Goal: Information Seeking & Learning: Learn about a topic

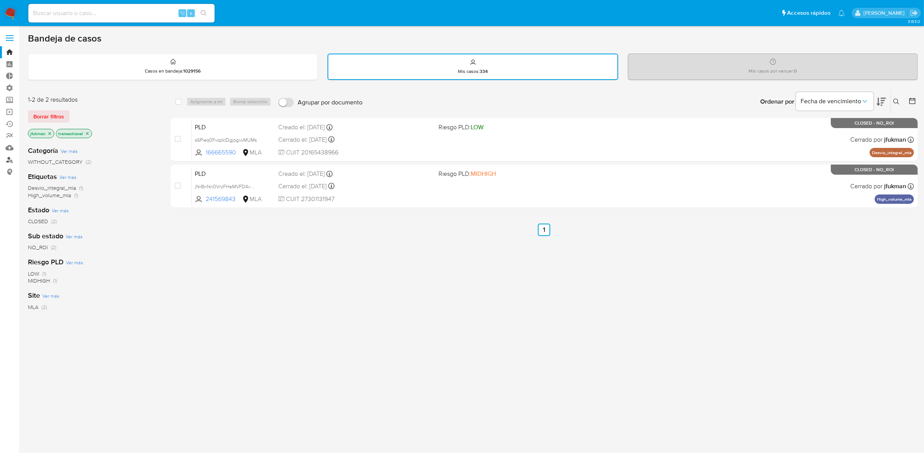
click at [10, 160] on link "Buscador de personas" at bounding box center [46, 160] width 92 height 12
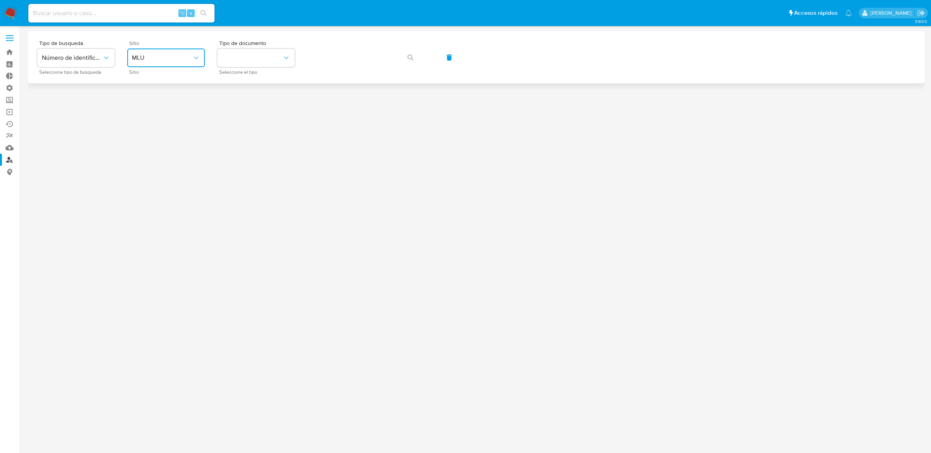
click at [172, 54] on span "MLU" at bounding box center [162, 58] width 61 height 8
click at [145, 99] on div "MLA" at bounding box center [164, 97] width 64 height 19
click at [242, 59] on button "identificationType" at bounding box center [256, 57] width 78 height 19
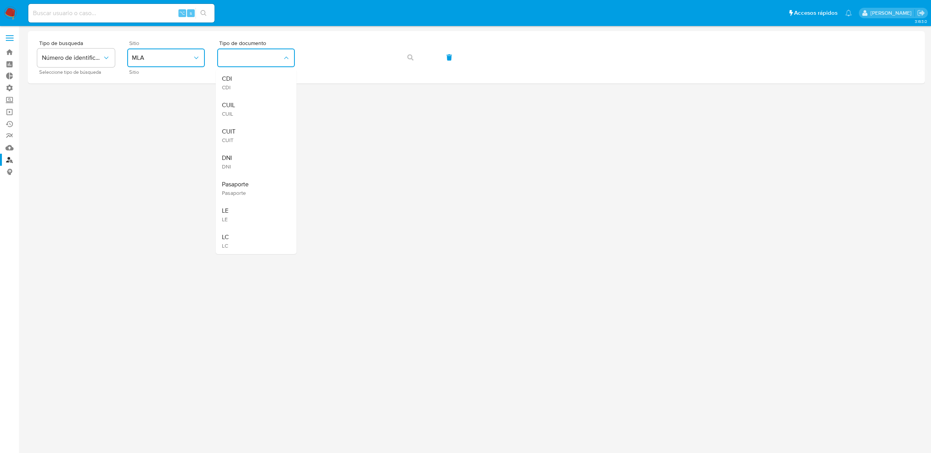
click at [239, 137] on div "CUIT CUIT" at bounding box center [254, 135] width 64 height 26
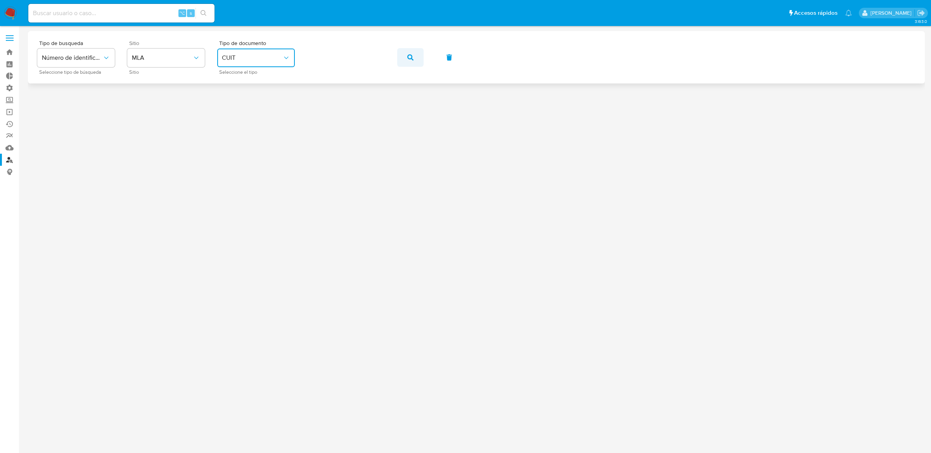
click at [410, 58] on icon "button" at bounding box center [410, 57] width 6 height 6
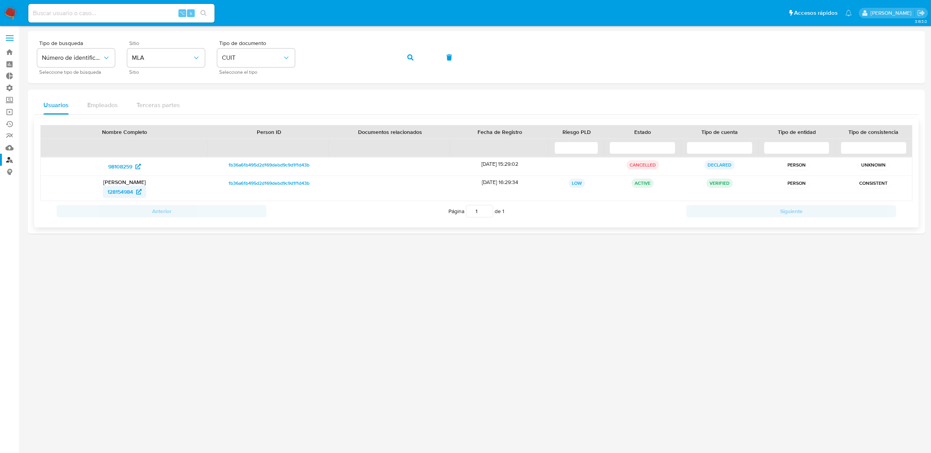
click at [123, 186] on span "128154984" at bounding box center [120, 191] width 26 height 12
click at [400, 59] on button "button" at bounding box center [410, 57] width 26 height 19
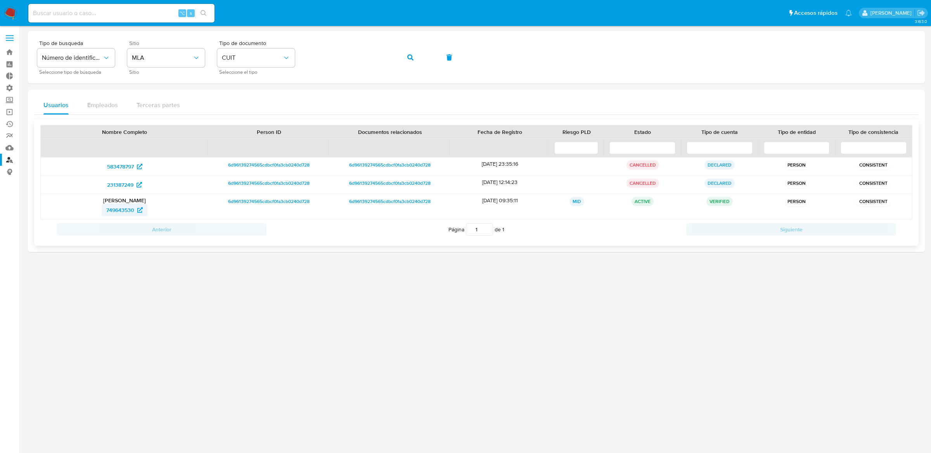
click at [121, 213] on span "749643530" at bounding box center [120, 210] width 28 height 12
click at [395, 61] on div "Tipo de busqueda Número de identificación Seleccione tipo de búsqueda Sitio MLA…" at bounding box center [476, 57] width 878 height 34
click at [403, 57] on button "button" at bounding box center [410, 57] width 26 height 19
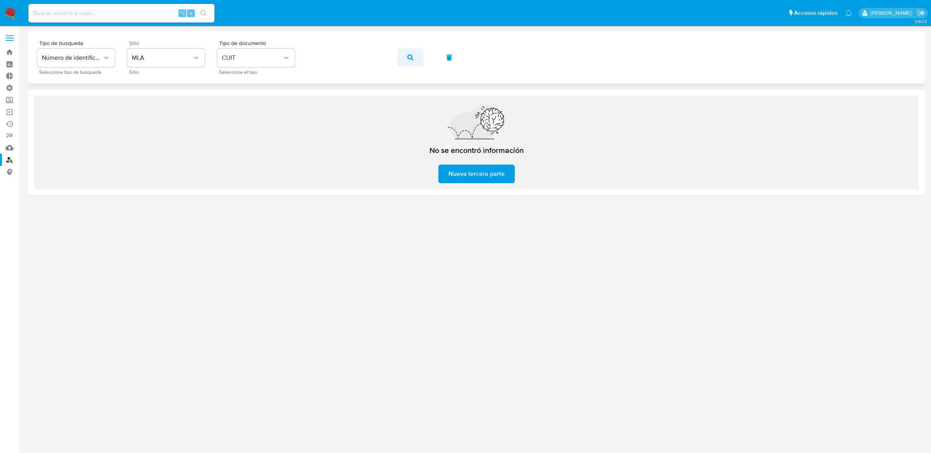
drag, startPoint x: 424, startPoint y: 59, endPoint x: 418, endPoint y: 58, distance: 6.6
click at [424, 59] on div "Tipo de busqueda Número de identificación Seleccione tipo de búsqueda Sitio MLA…" at bounding box center [476, 57] width 878 height 34
click at [413, 56] on button "button" at bounding box center [410, 57] width 26 height 19
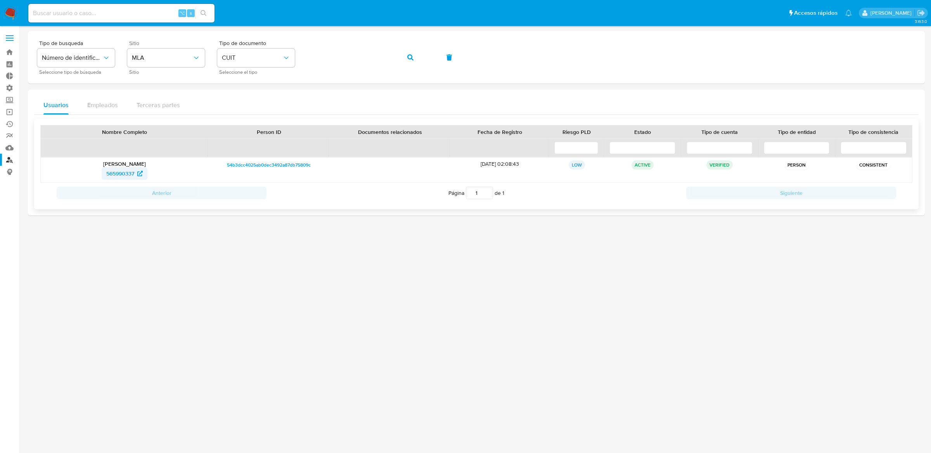
click at [130, 174] on span "565990337" at bounding box center [120, 173] width 28 height 12
click at [405, 60] on button "button" at bounding box center [410, 57] width 26 height 19
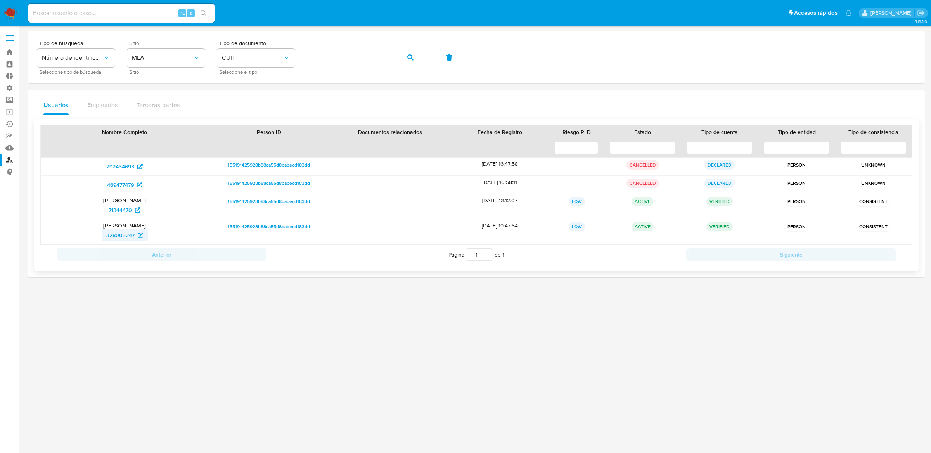
click at [106, 238] on span "328003247" at bounding box center [120, 235] width 28 height 12
click at [400, 62] on button "button" at bounding box center [410, 57] width 26 height 19
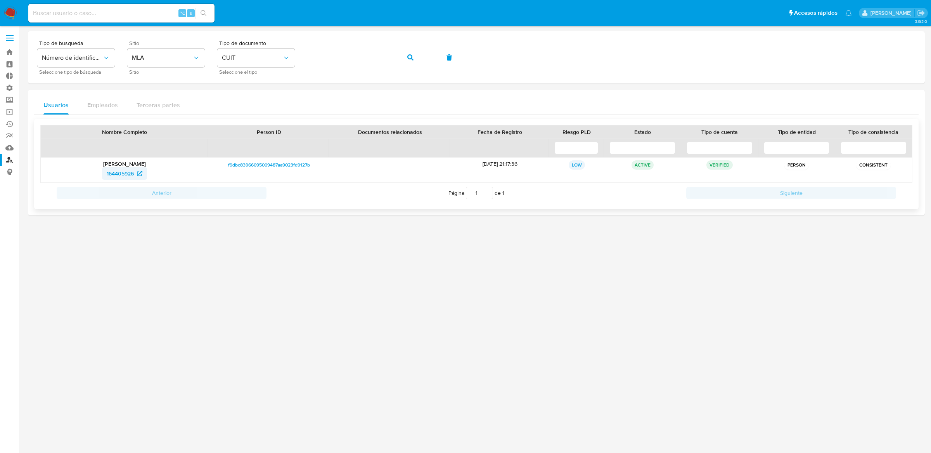
click at [119, 174] on span "164405926" at bounding box center [120, 173] width 27 height 12
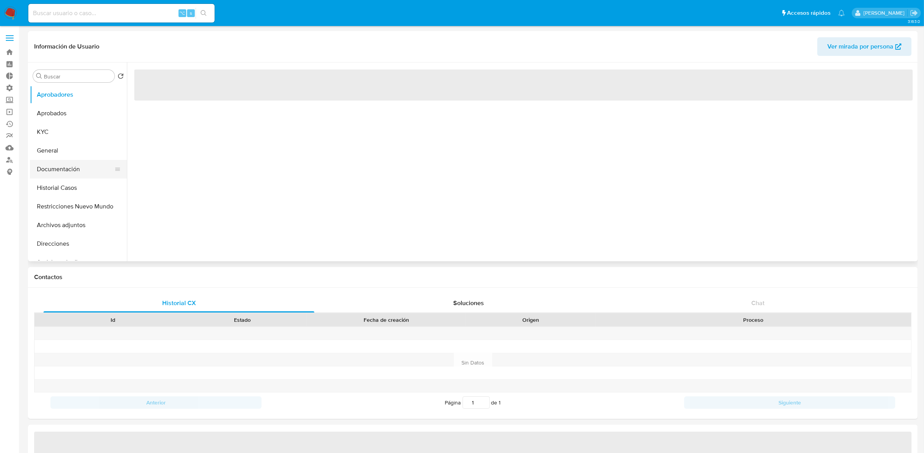
click at [81, 170] on button "Documentación" at bounding box center [75, 169] width 91 height 19
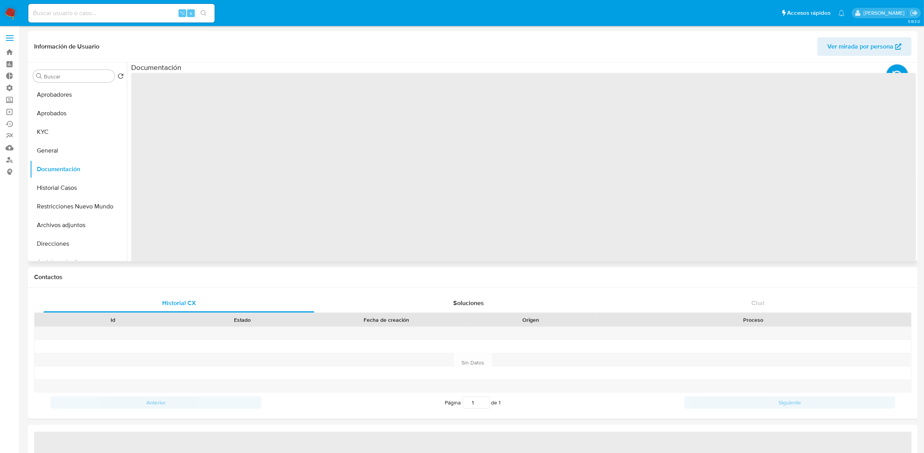
select select "10"
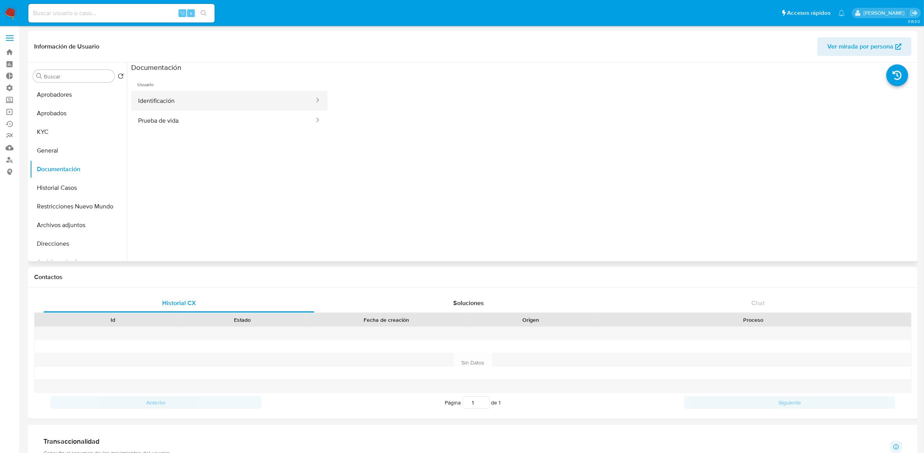
click at [165, 104] on button "Identificación" at bounding box center [223, 101] width 184 height 20
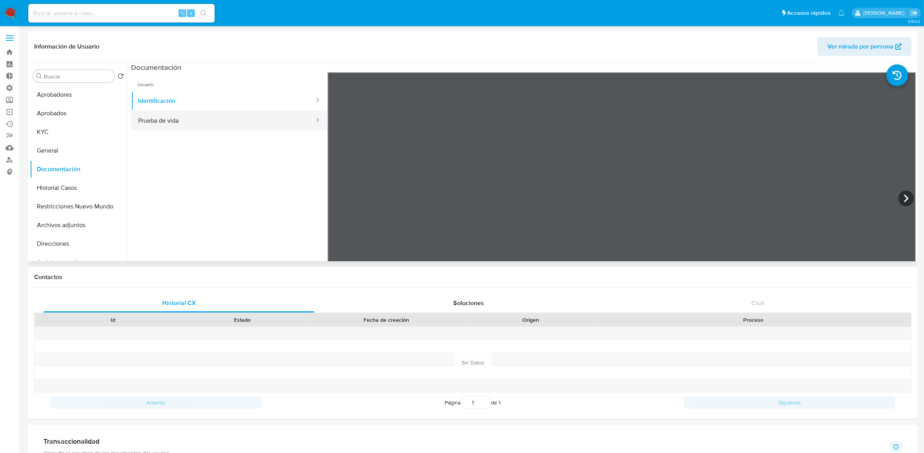
click at [166, 111] on button "Prueba de vida" at bounding box center [223, 121] width 184 height 20
click at [694, 21] on ul "Pausado Ver notificaciones ⌥ s Accesos rápidos Presiona las siguientes teclas p…" at bounding box center [436, 12] width 824 height 19
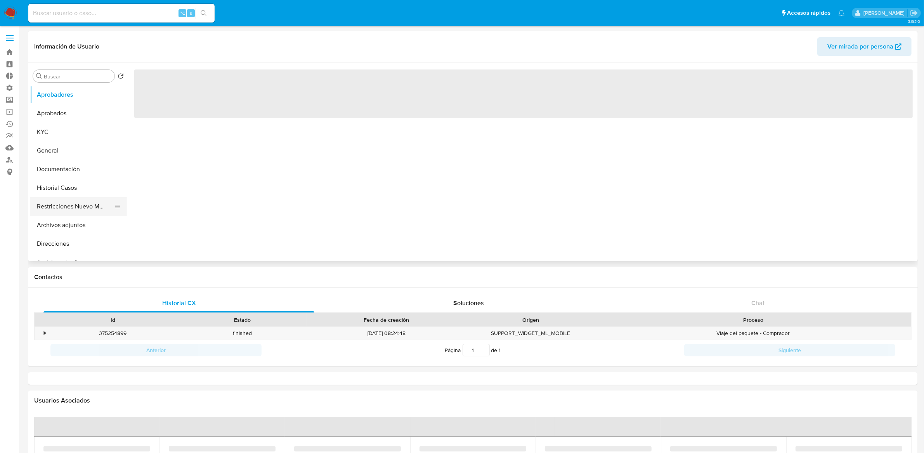
select select "10"
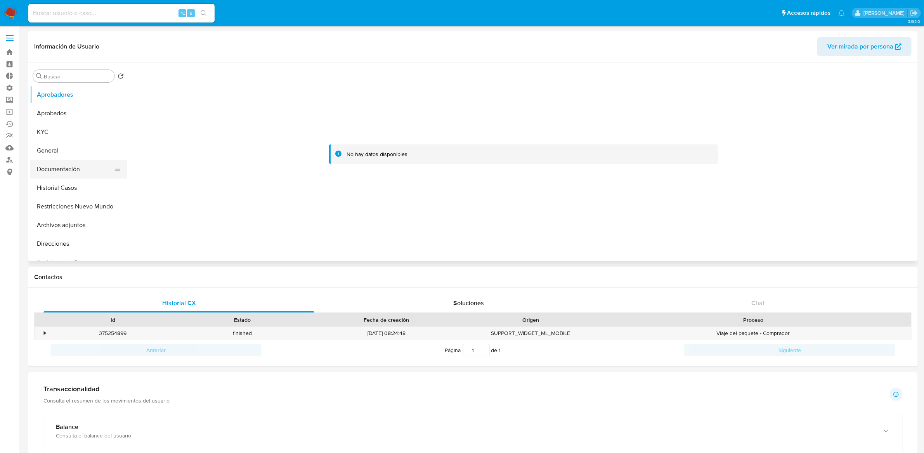
click at [63, 171] on button "Documentación" at bounding box center [75, 169] width 91 height 19
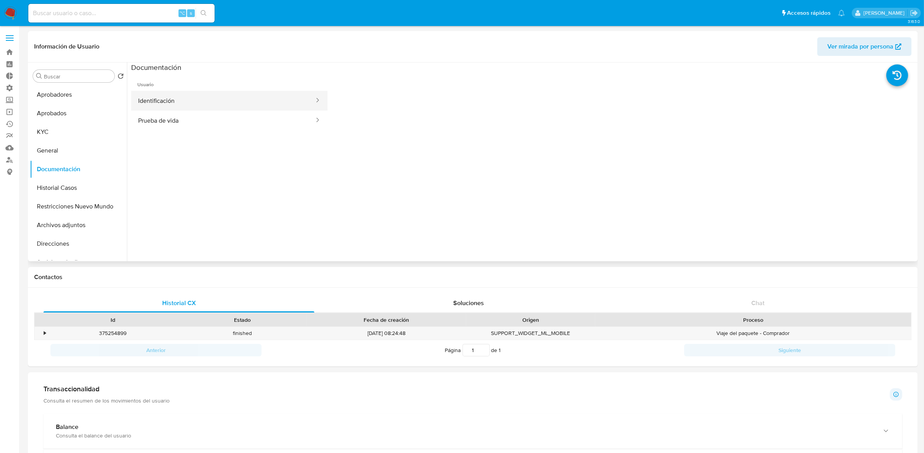
click at [189, 97] on button "Identificación" at bounding box center [223, 101] width 184 height 20
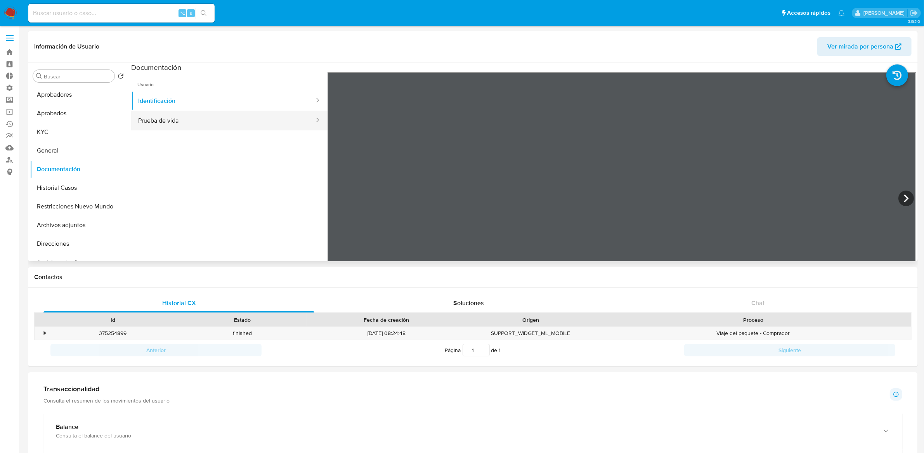
click at [201, 124] on button "Prueba de vida" at bounding box center [223, 121] width 184 height 20
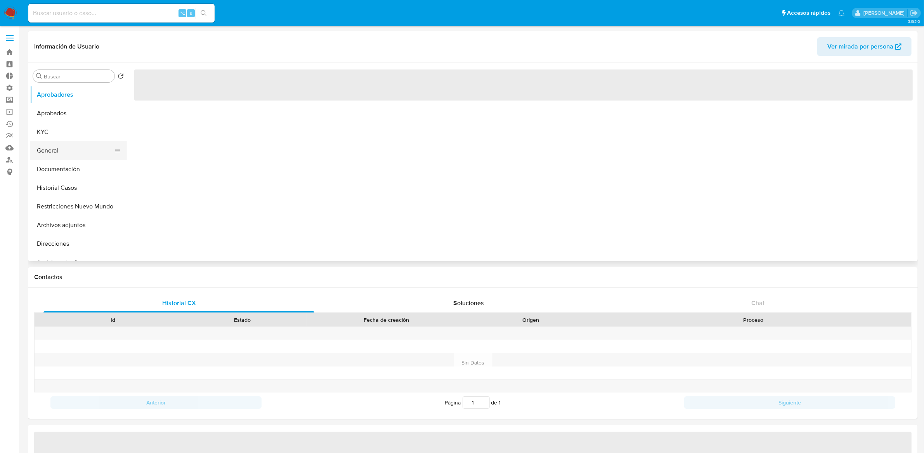
select select "10"
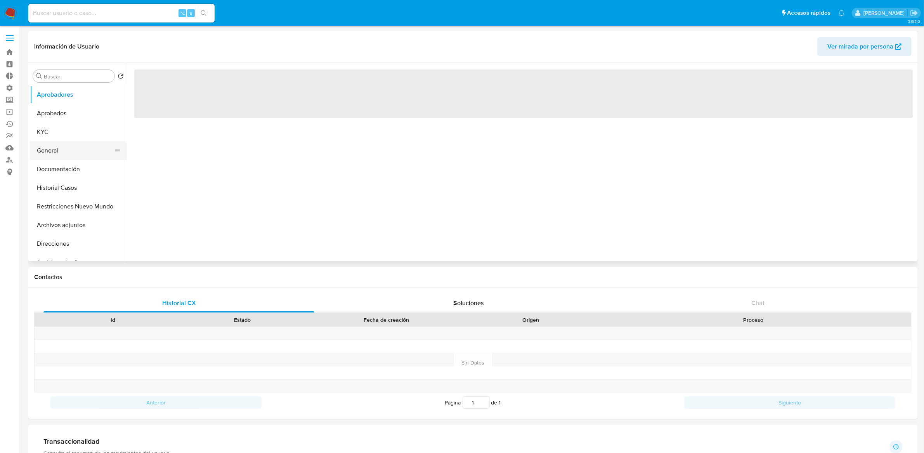
click at [70, 151] on button "General" at bounding box center [75, 150] width 91 height 19
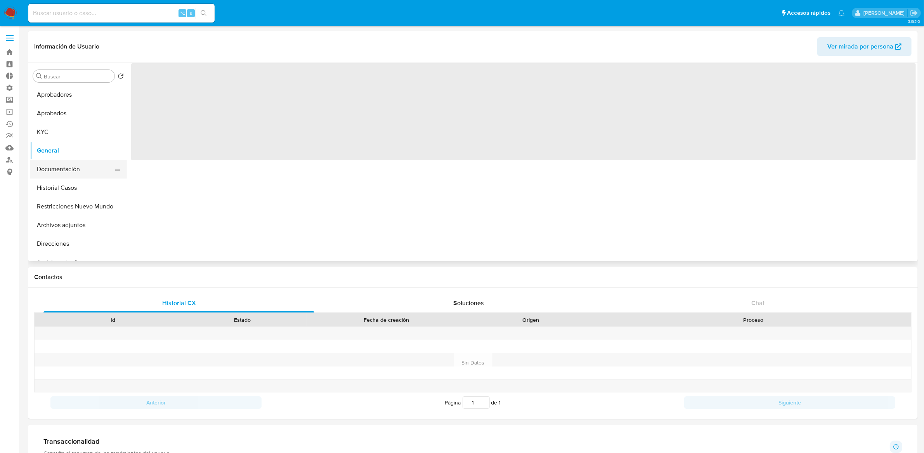
click at [77, 166] on button "Documentación" at bounding box center [75, 169] width 91 height 19
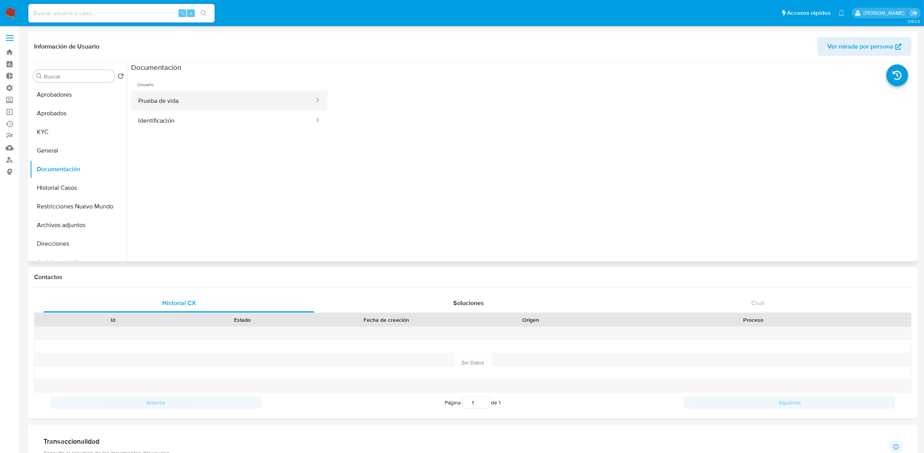
click at [200, 93] on button "Prueba de vida" at bounding box center [223, 101] width 184 height 20
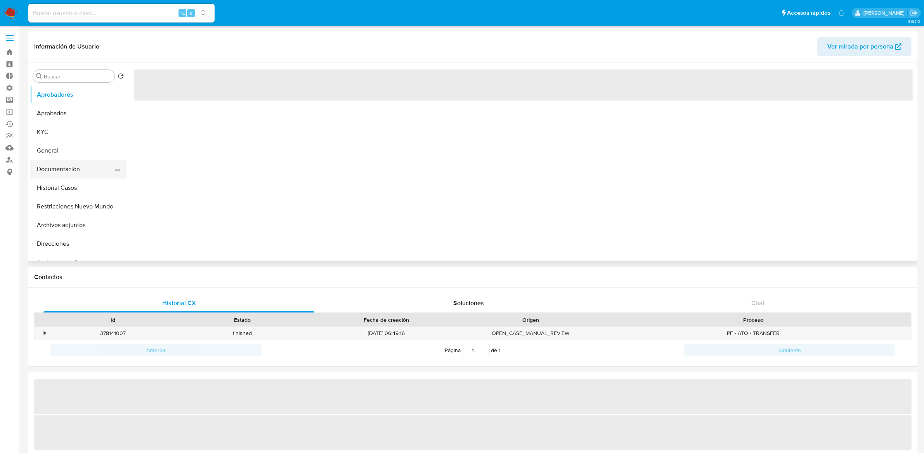
click at [84, 168] on button "Documentación" at bounding box center [75, 169] width 91 height 19
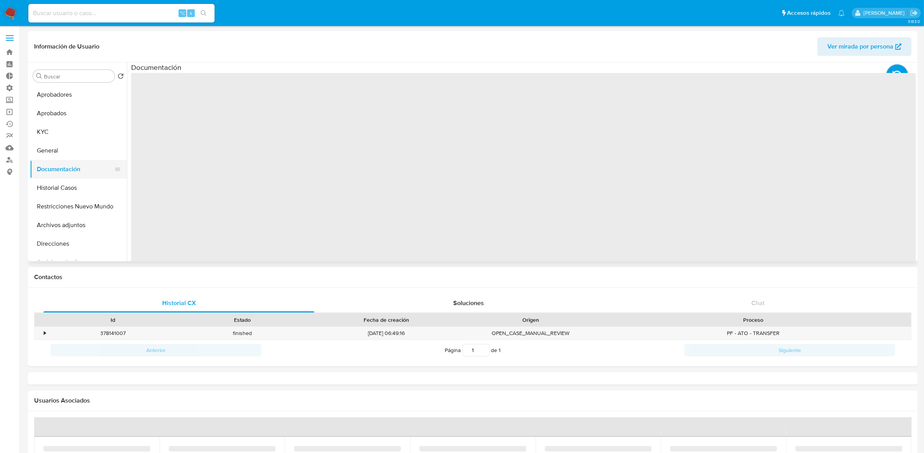
select select "10"
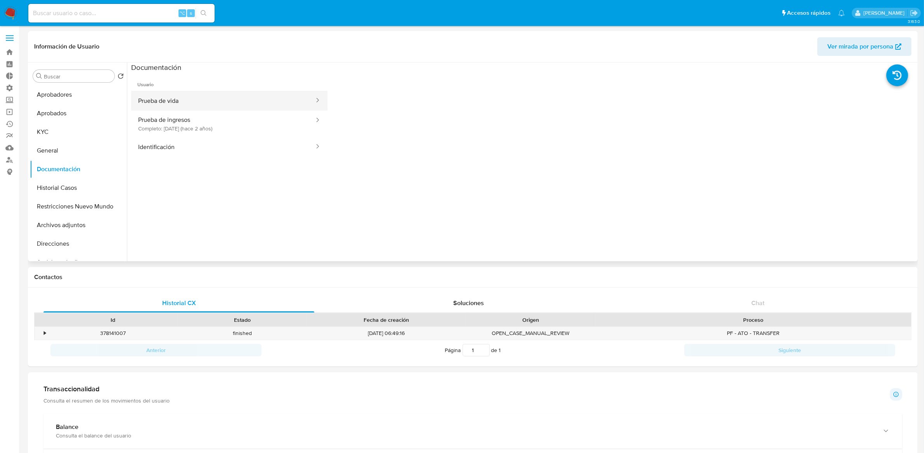
click at [199, 103] on button "Prueba de vida" at bounding box center [223, 101] width 184 height 20
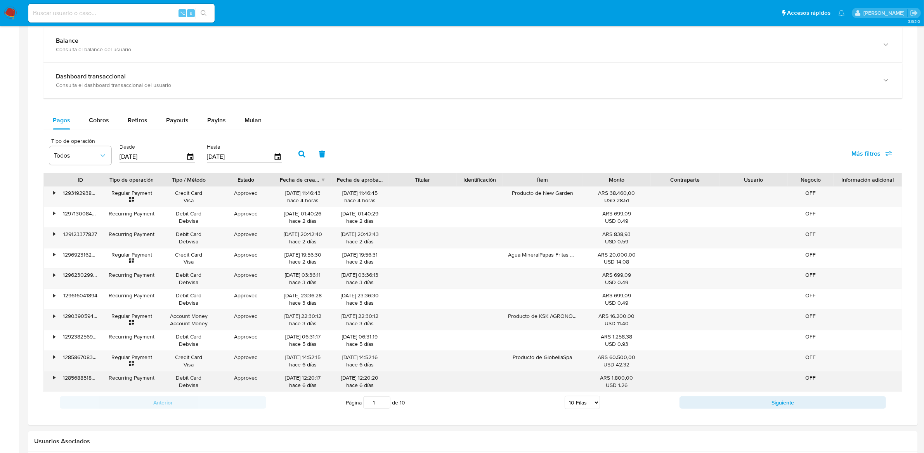
scroll to position [388, 0]
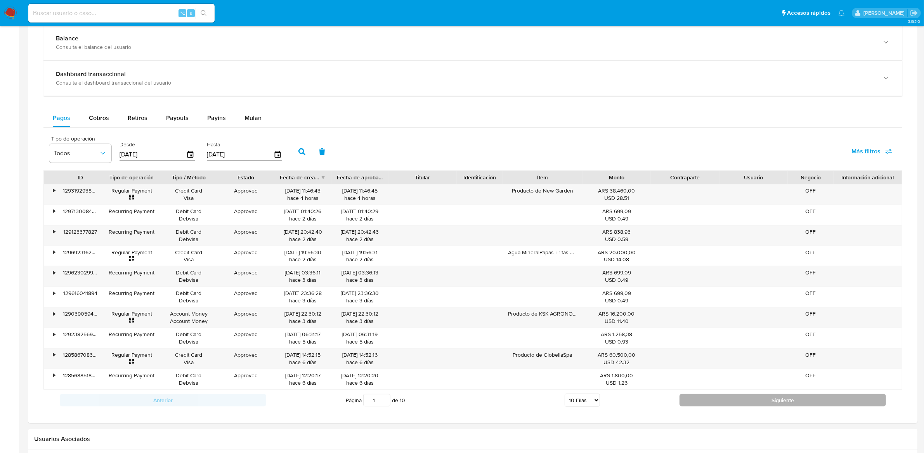
click at [698, 404] on button "Siguiente" at bounding box center [782, 400] width 206 height 12
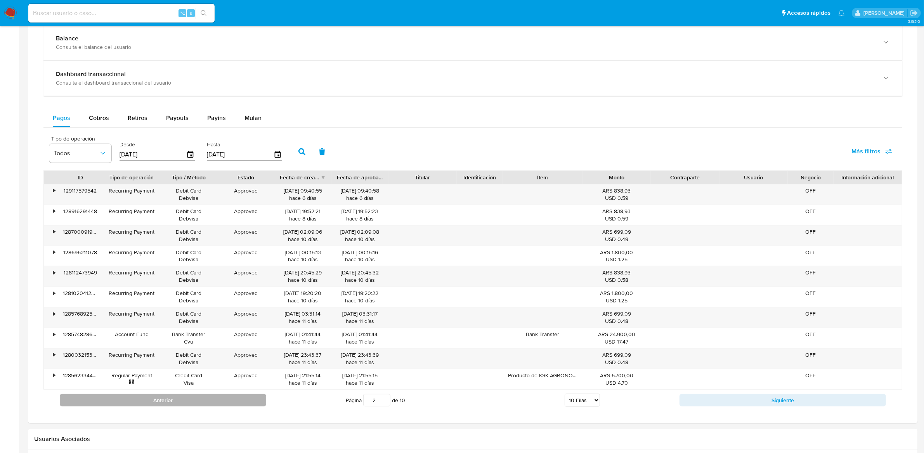
click at [230, 399] on button "Anterior" at bounding box center [163, 400] width 206 height 12
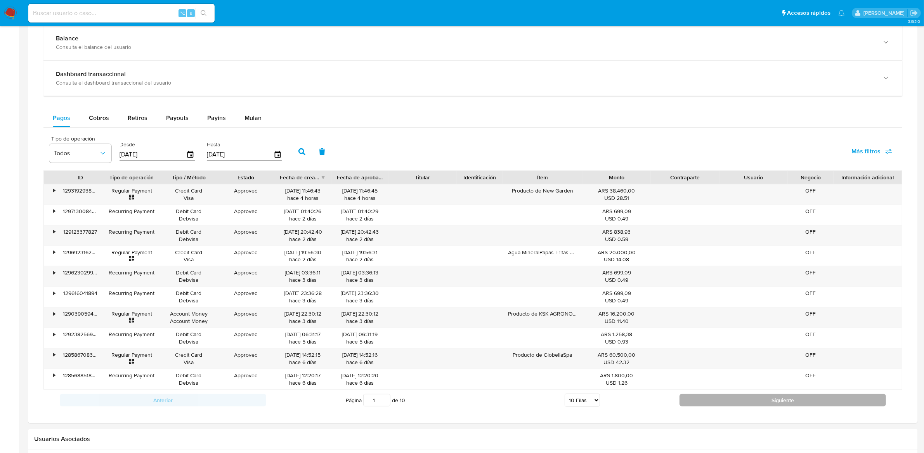
click at [692, 400] on button "Siguiente" at bounding box center [782, 400] width 206 height 12
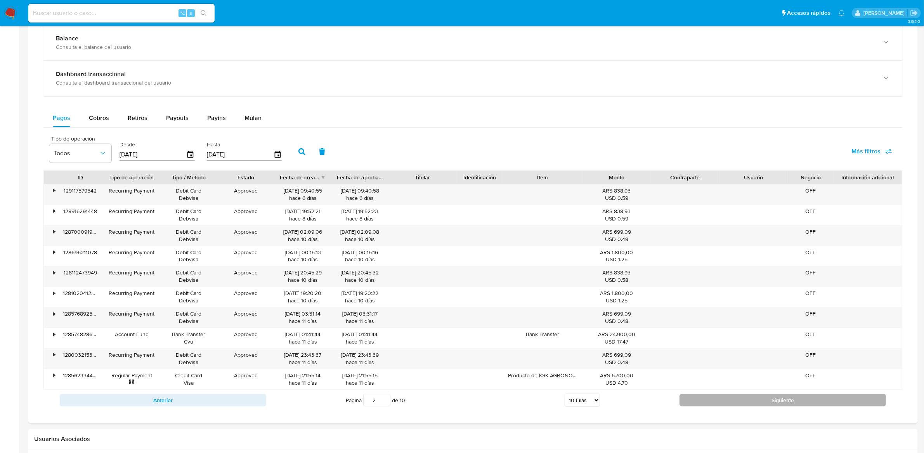
click at [703, 398] on button "Siguiente" at bounding box center [782, 400] width 206 height 12
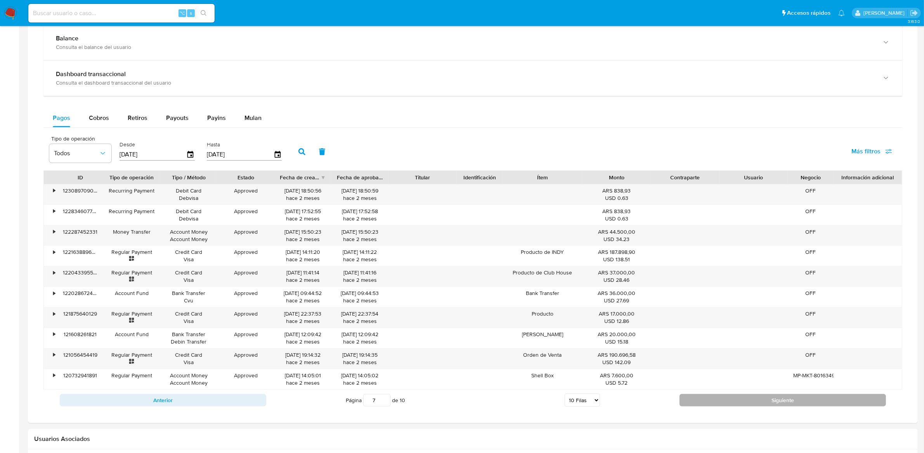
click at [703, 398] on button "Siguiente" at bounding box center [782, 400] width 206 height 12
click at [703, 398] on button "Siguiente" at bounding box center [782, 399] width 206 height 12
type input "10"
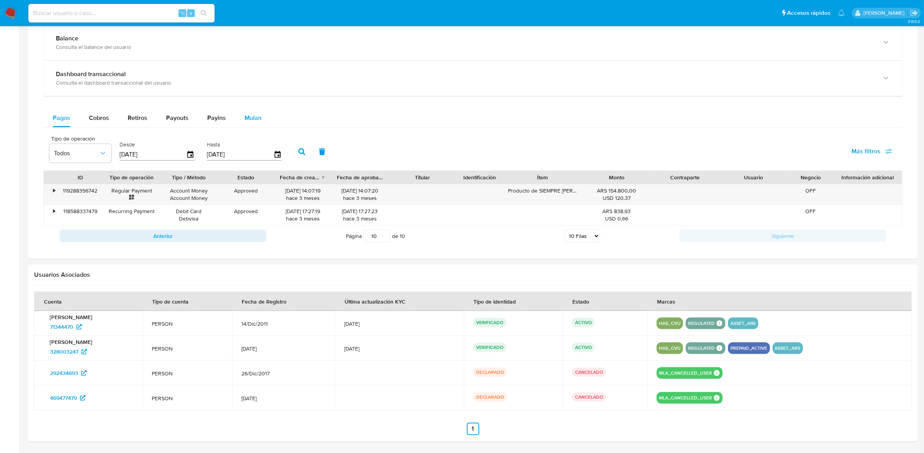
click at [254, 117] on span "Mulan" at bounding box center [252, 117] width 17 height 9
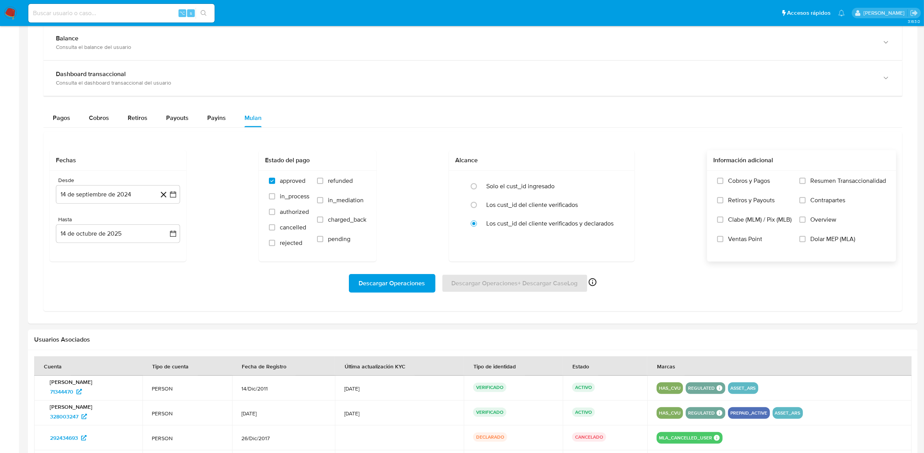
click at [818, 241] on span "Dolar MEP (MLA)" at bounding box center [832, 239] width 45 height 8
click at [805, 241] on input "Dolar MEP (MLA)" at bounding box center [802, 239] width 6 height 6
click at [405, 285] on span "Descargar Operaciones" at bounding box center [392, 283] width 66 height 17
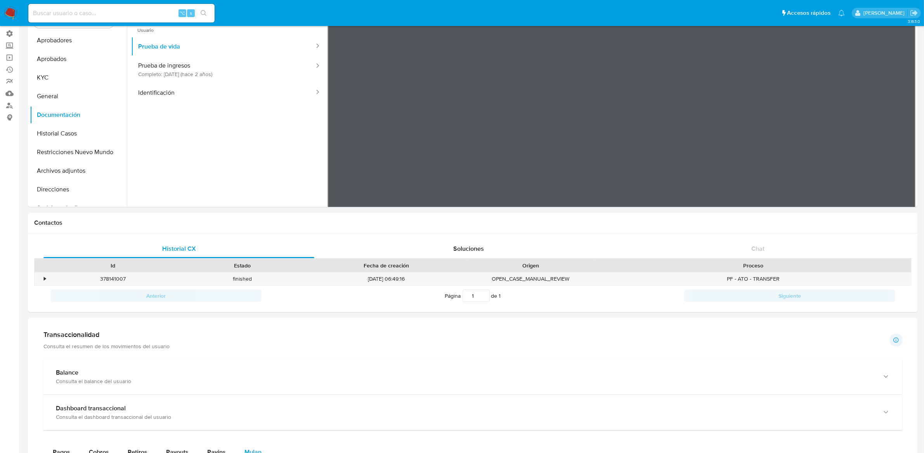
scroll to position [0, 0]
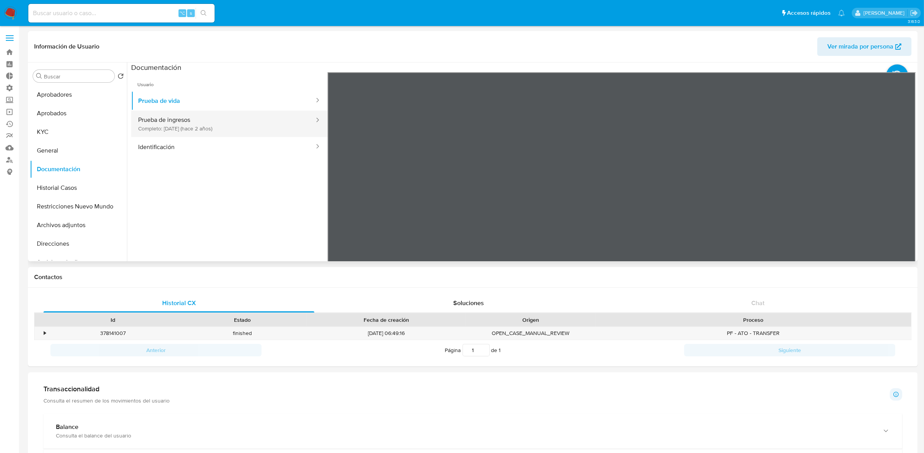
click at [180, 125] on button "Prueba de ingresos Completo: 11/04/2024 (hace 2 años)" at bounding box center [223, 124] width 184 height 26
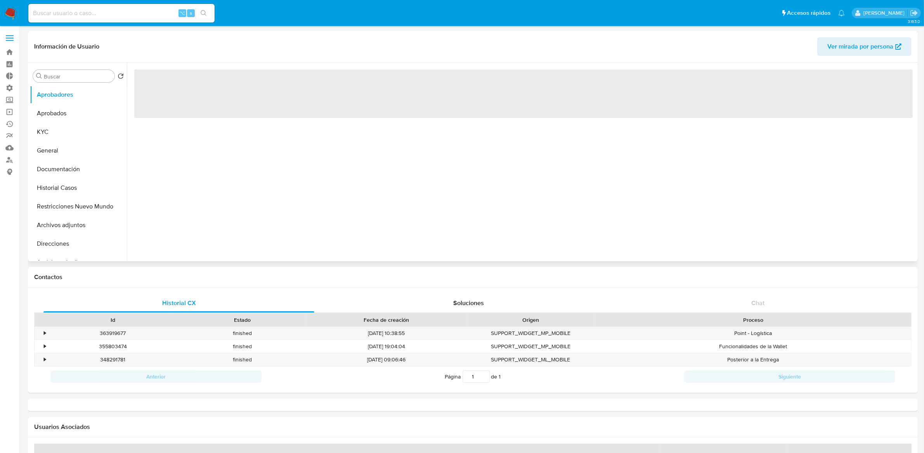
select select "10"
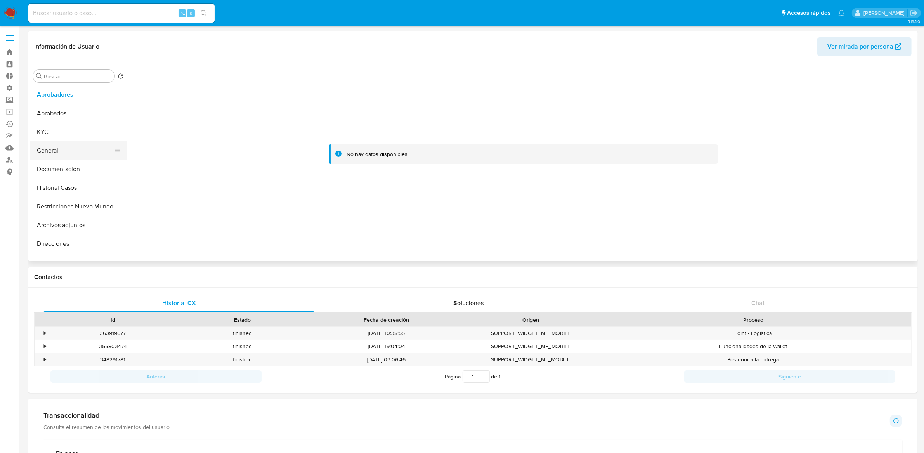
click at [78, 157] on button "General" at bounding box center [75, 150] width 91 height 19
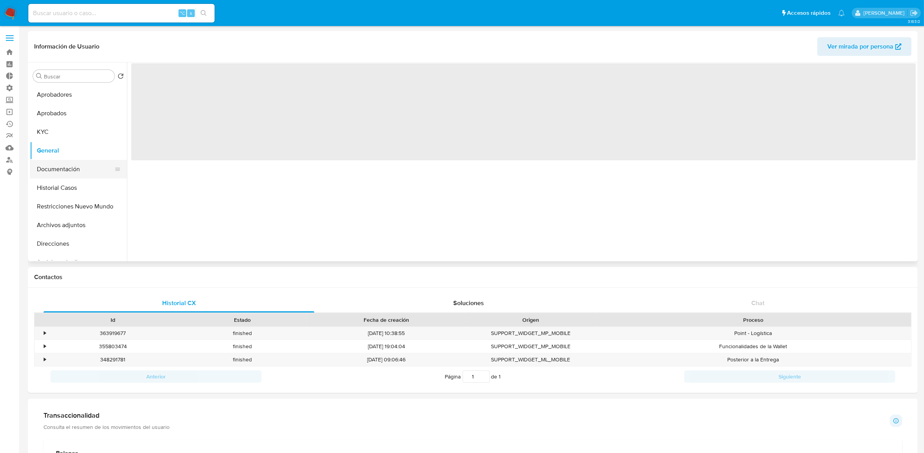
click at [68, 176] on button "Documentación" at bounding box center [75, 169] width 91 height 19
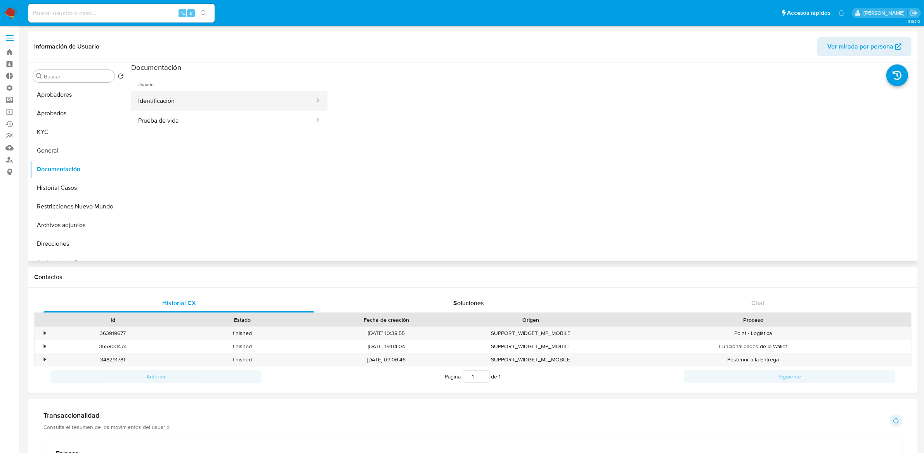
click at [205, 97] on button "Identificación" at bounding box center [223, 101] width 184 height 20
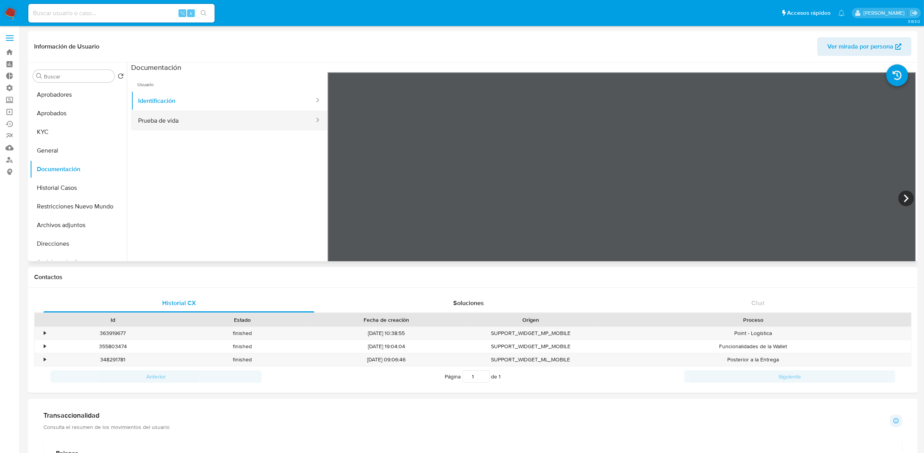
click at [183, 123] on button "Prueba de vida" at bounding box center [223, 121] width 184 height 20
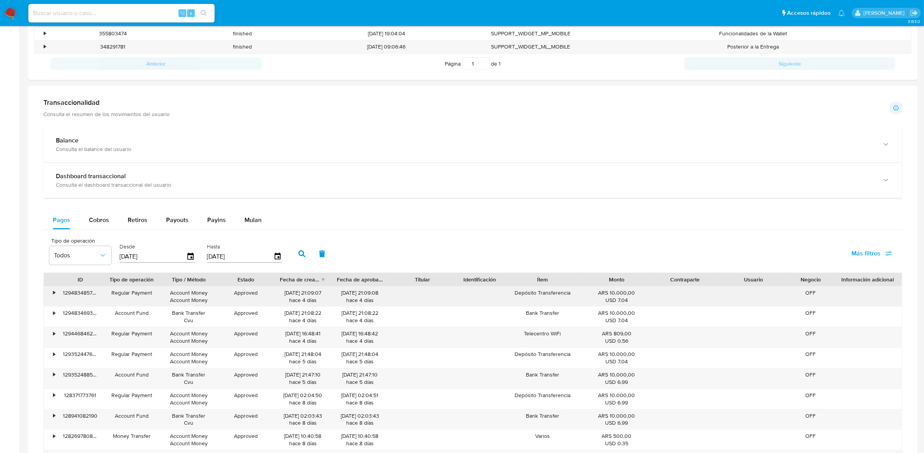
scroll to position [314, 0]
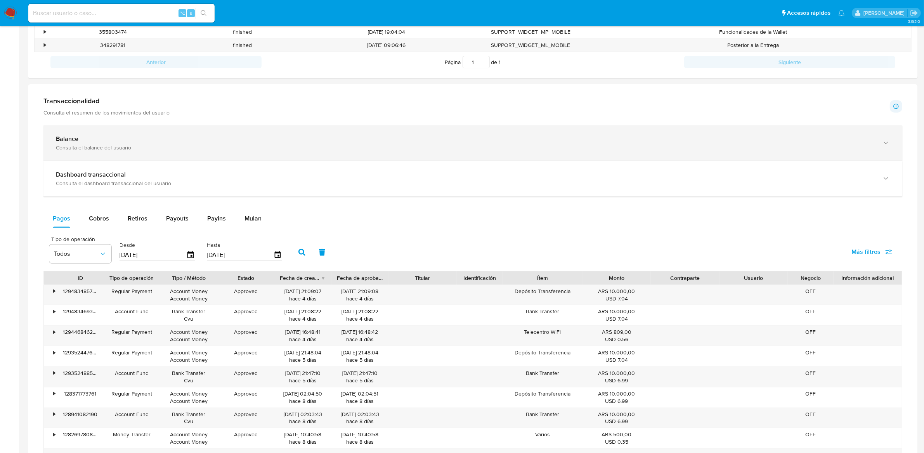
drag, startPoint x: 104, startPoint y: 138, endPoint x: 112, endPoint y: 140, distance: 8.8
click at [104, 138] on div "Balance" at bounding box center [465, 139] width 818 height 8
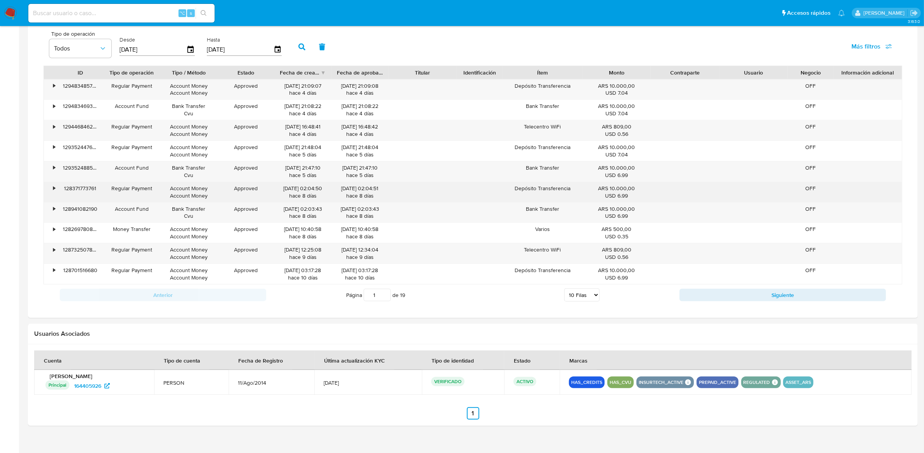
scroll to position [777, 0]
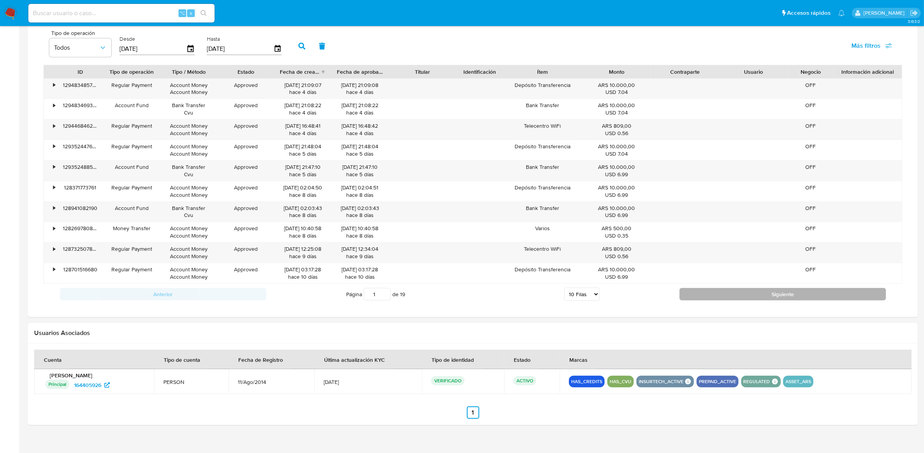
click at [726, 298] on button "Siguiente" at bounding box center [782, 294] width 206 height 12
click at [721, 297] on button "Siguiente" at bounding box center [782, 294] width 206 height 12
type input "3"
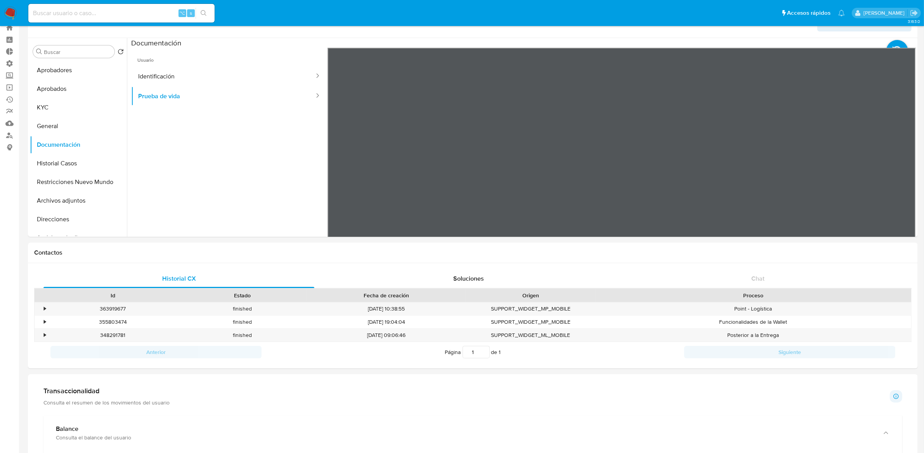
scroll to position [0, 0]
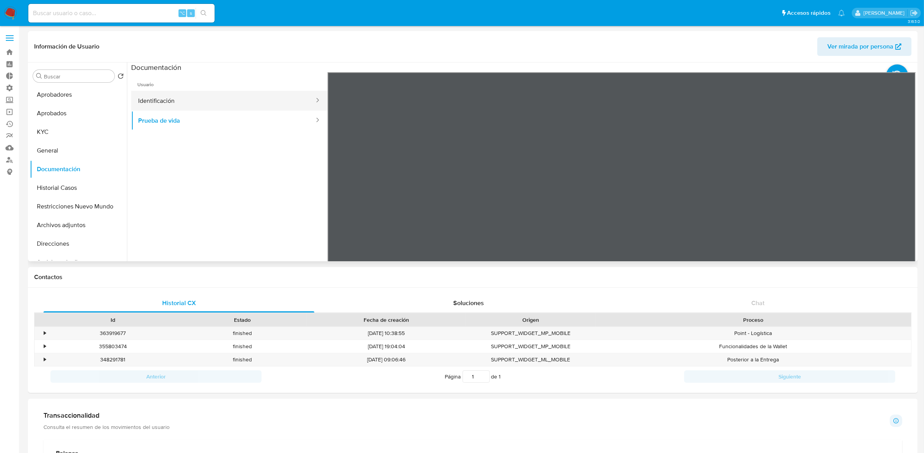
click at [176, 99] on button "Identificación" at bounding box center [223, 101] width 184 height 20
click at [180, 124] on button "Prueba de vida" at bounding box center [223, 121] width 184 height 20
click at [52, 130] on button "KYC" at bounding box center [75, 132] width 91 height 19
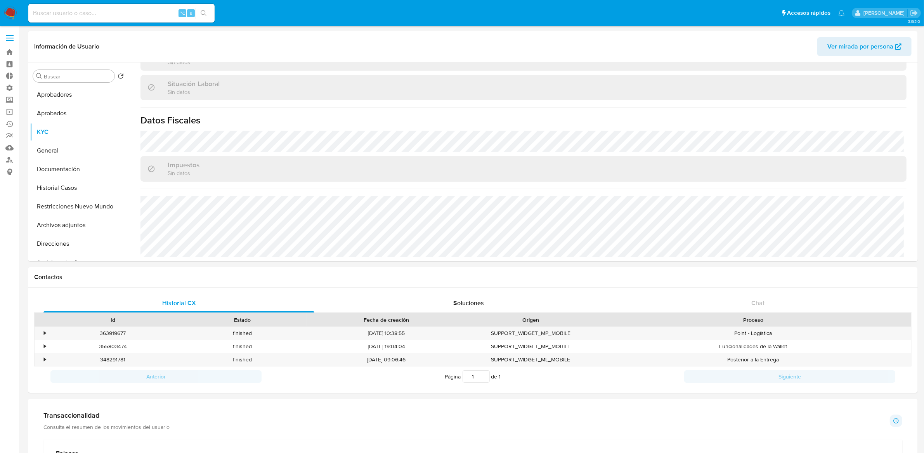
scroll to position [401, 0]
click at [69, 239] on button "Direcciones" at bounding box center [75, 243] width 91 height 19
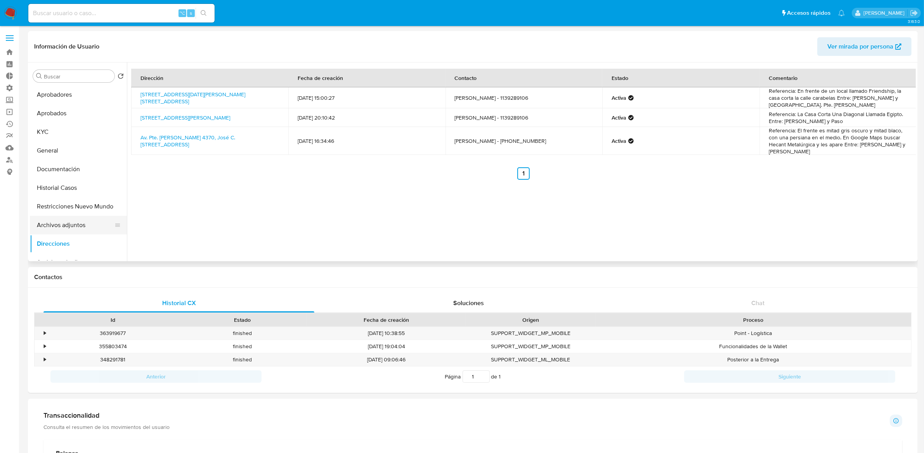
click at [76, 224] on button "Archivos adjuntos" at bounding box center [75, 225] width 91 height 19
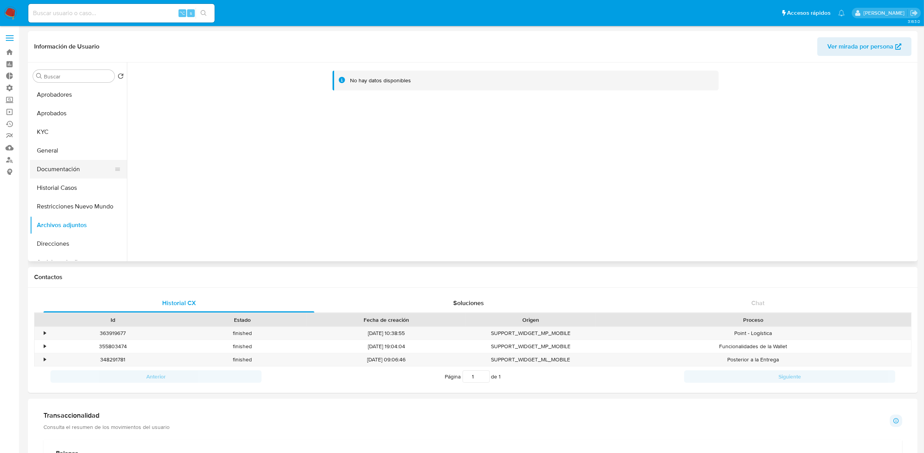
click at [66, 174] on button "Documentación" at bounding box center [75, 169] width 91 height 19
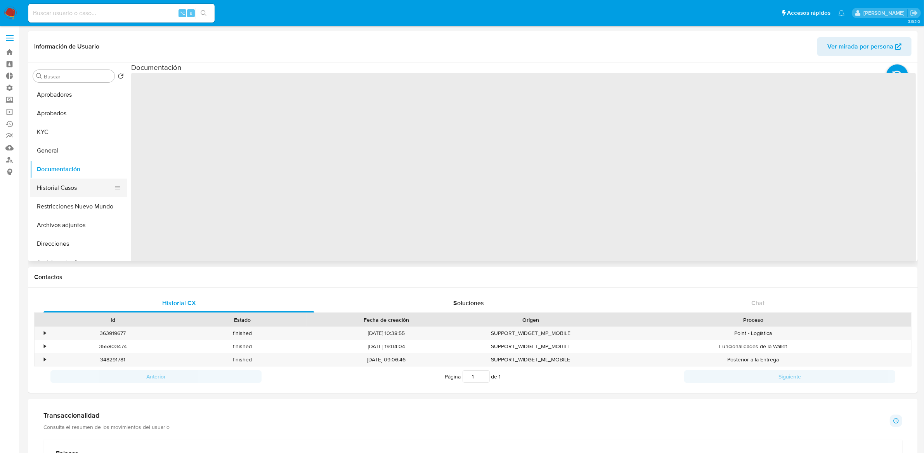
click at [65, 189] on button "Historial Casos" at bounding box center [75, 187] width 91 height 19
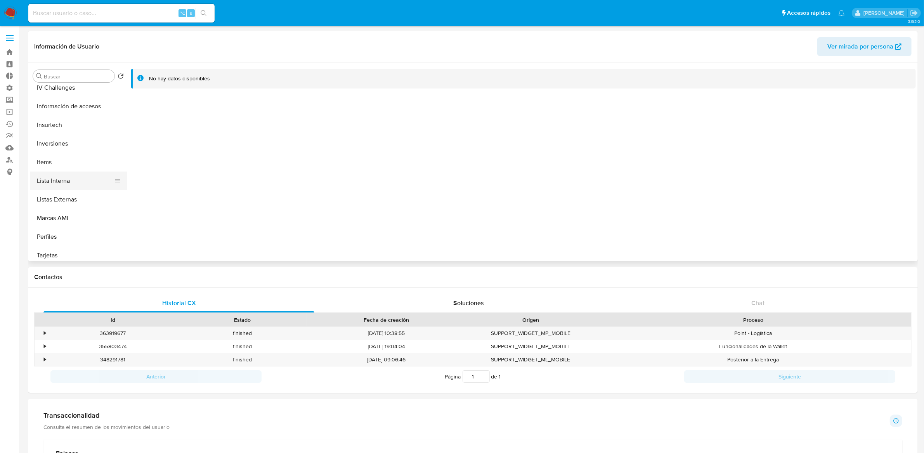
scroll to position [420, 0]
click at [62, 197] on button "Perfiles" at bounding box center [75, 196] width 91 height 19
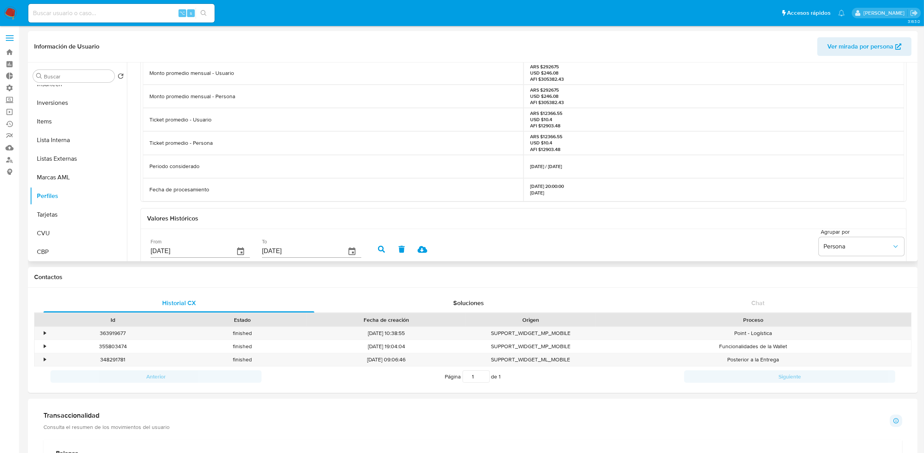
scroll to position [0, 0]
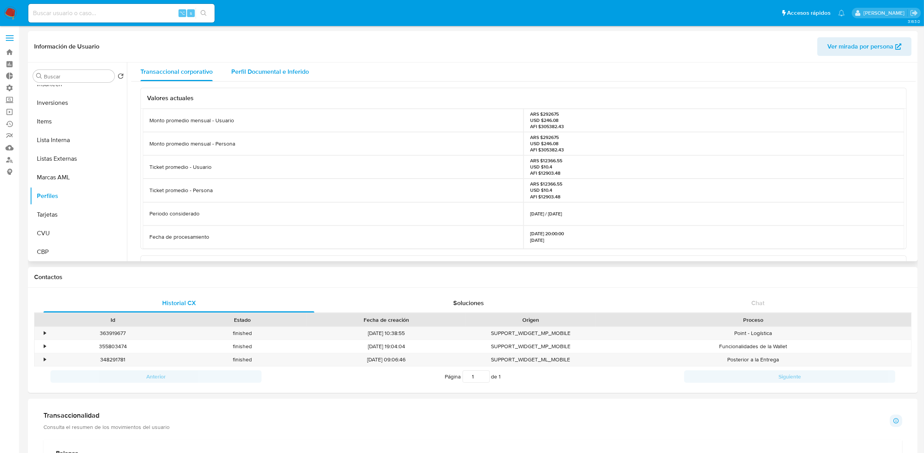
click at [280, 75] on span "Perfil Documental e Inferido" at bounding box center [270, 71] width 78 height 9
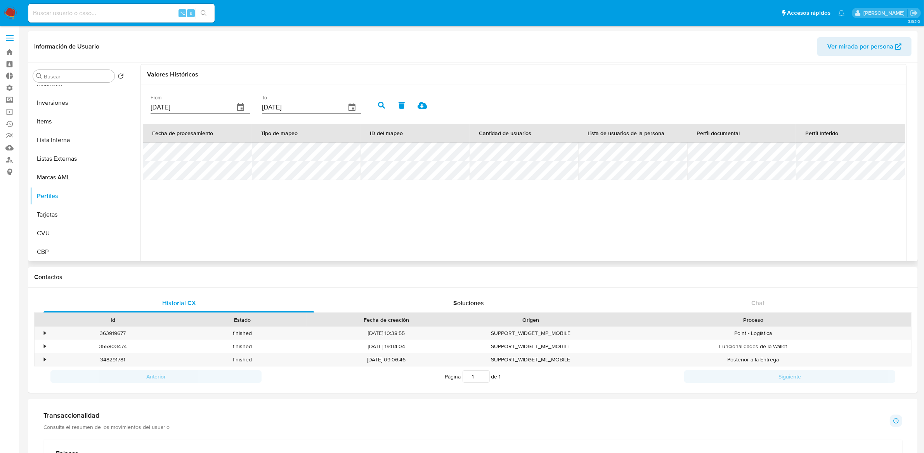
scroll to position [258, 0]
